Goal: Task Accomplishment & Management: Manage account settings

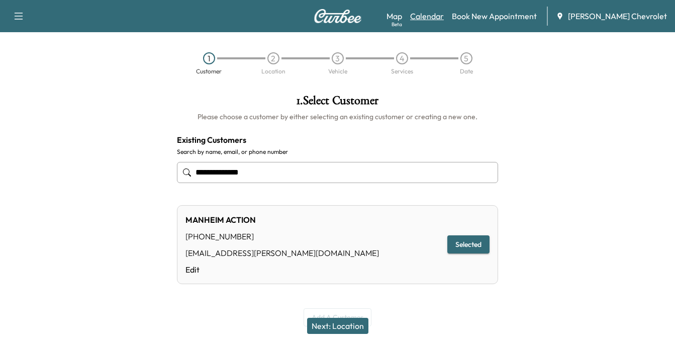
click at [444, 17] on link "Calendar" at bounding box center [427, 16] width 34 height 12
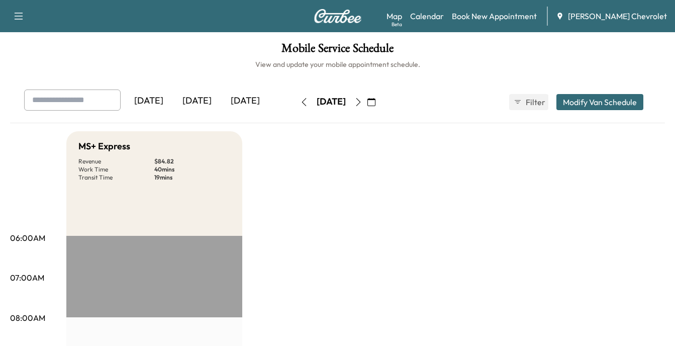
click at [254, 101] on div "[DATE]" at bounding box center [245, 100] width 48 height 23
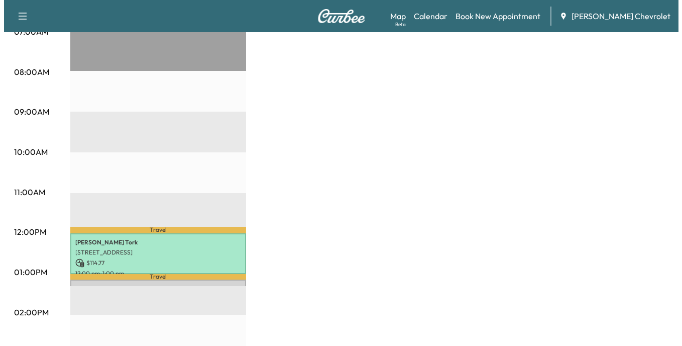
scroll to position [301, 0]
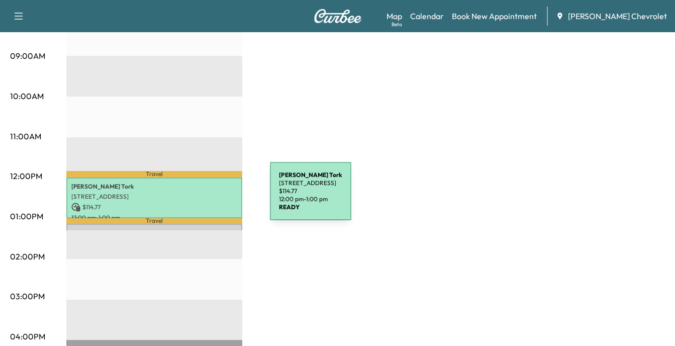
click at [194, 197] on p "[STREET_ADDRESS]" at bounding box center [154, 196] width 166 height 8
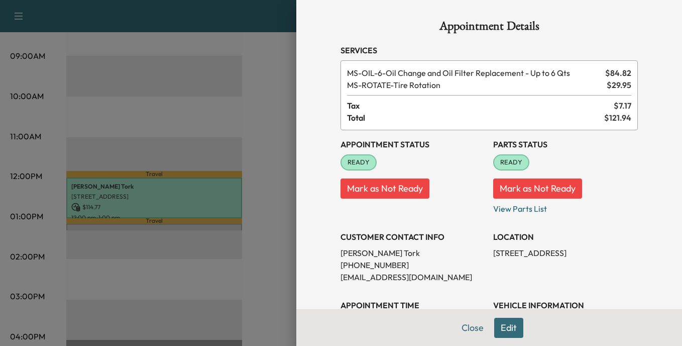
click at [498, 329] on button "Edit" at bounding box center [508, 327] width 29 height 20
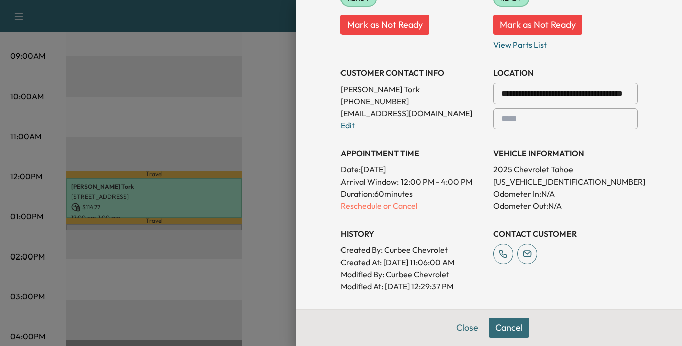
scroll to position [201, 0]
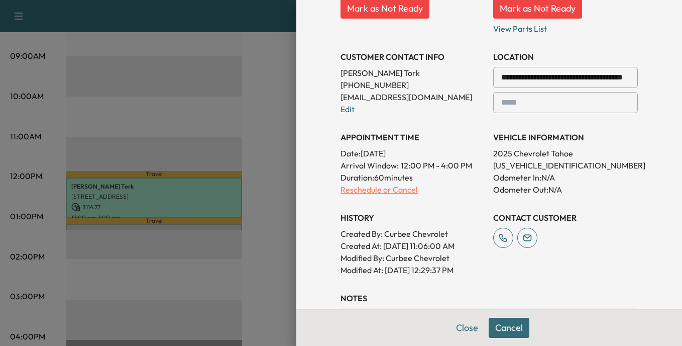
click at [366, 192] on p "Reschedule or Cancel" at bounding box center [413, 189] width 145 height 12
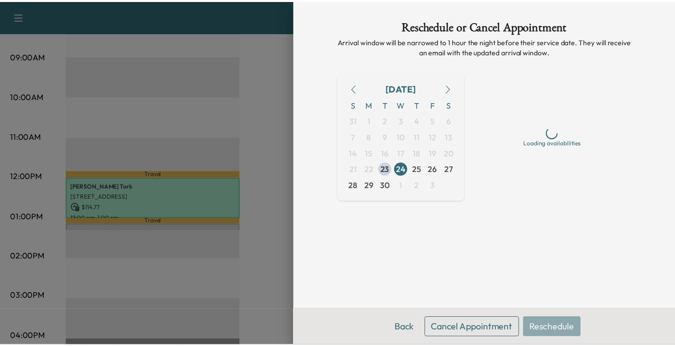
scroll to position [0, 0]
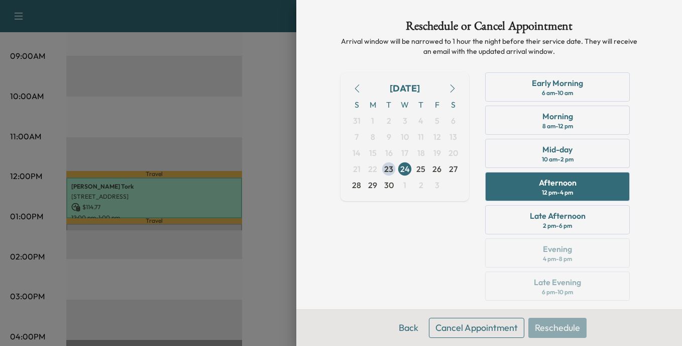
click at [476, 326] on button "Cancel Appointment" at bounding box center [476, 327] width 95 height 20
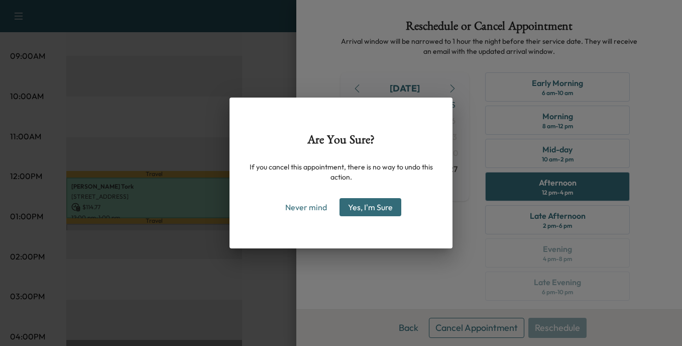
click at [368, 205] on button "Yes, I'm Sure" at bounding box center [371, 207] width 62 height 18
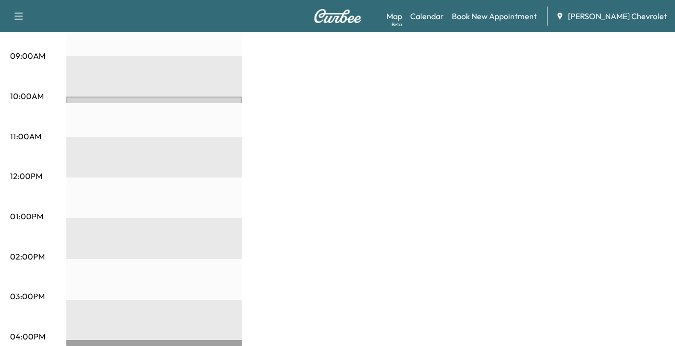
click at [23, 17] on icon "button" at bounding box center [19, 16] width 12 height 12
click at [18, 16] on icon "button" at bounding box center [19, 16] width 9 height 7
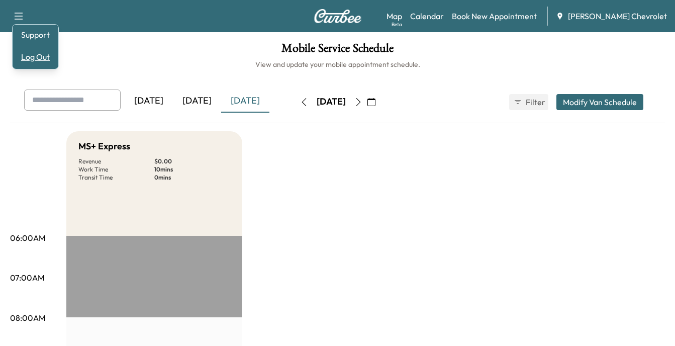
click at [32, 54] on button "Log Out" at bounding box center [36, 57] width 38 height 16
